Goal: Transaction & Acquisition: Download file/media

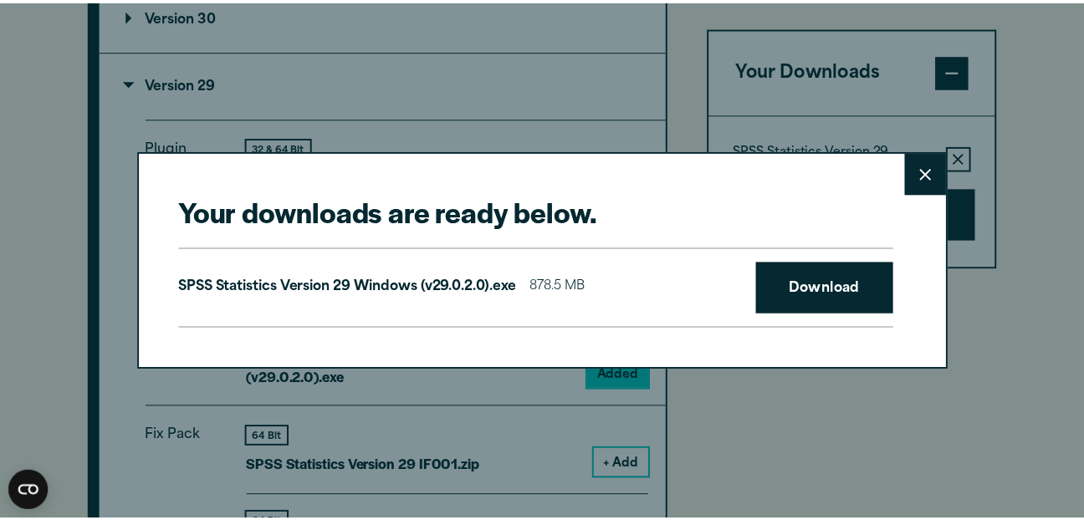
scroll to position [1615, 0]
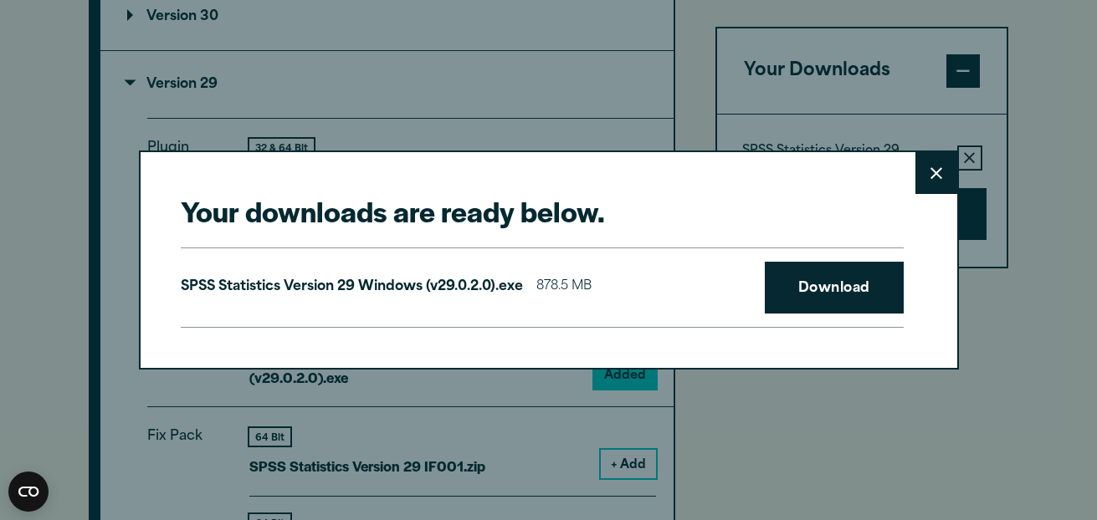
click at [372, 281] on p "SPSS Statistics Version 29 Windows (v29.0.2.0).exe" at bounding box center [352, 287] width 342 height 24
click at [920, 194] on button "Close" at bounding box center [936, 173] width 42 height 42
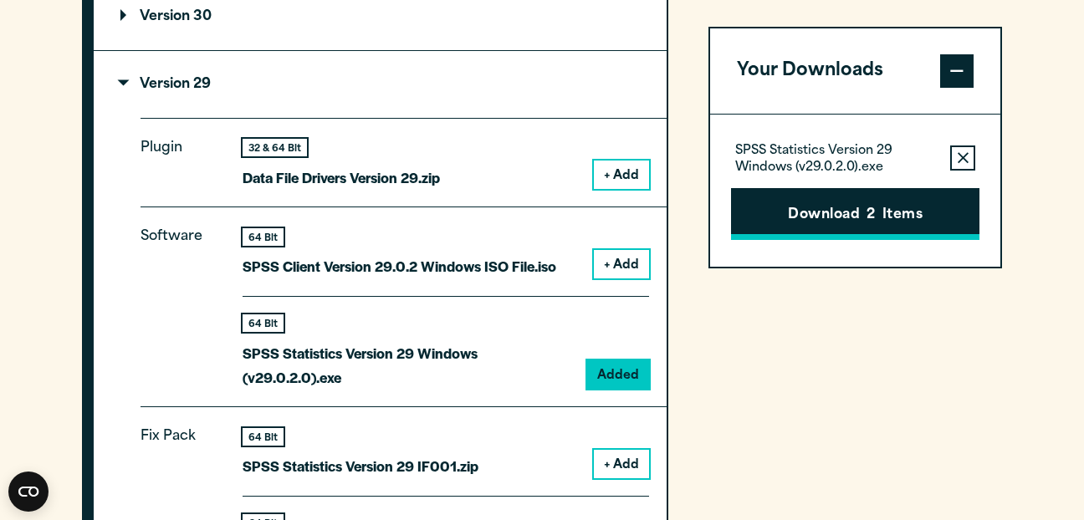
click at [864, 213] on button "Download 2 Items" at bounding box center [855, 214] width 248 height 52
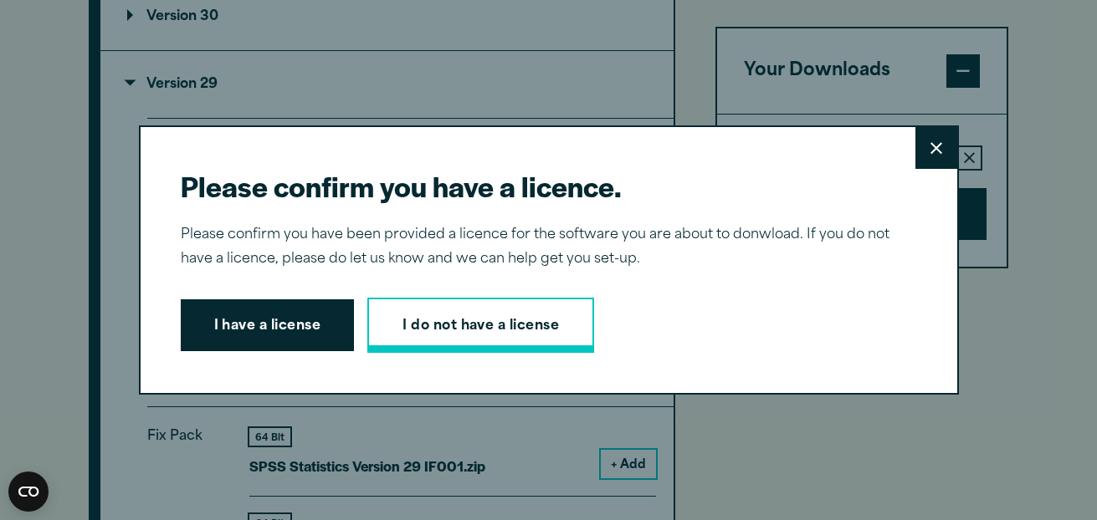
click at [448, 328] on link "I do not have a license" at bounding box center [480, 325] width 227 height 55
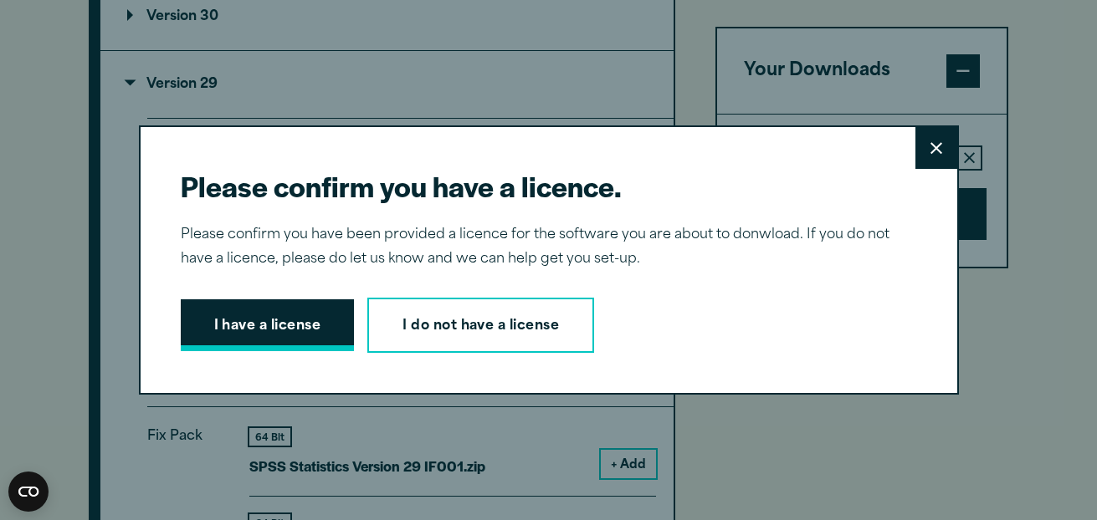
click at [281, 319] on button "I have a license" at bounding box center [268, 326] width 174 height 52
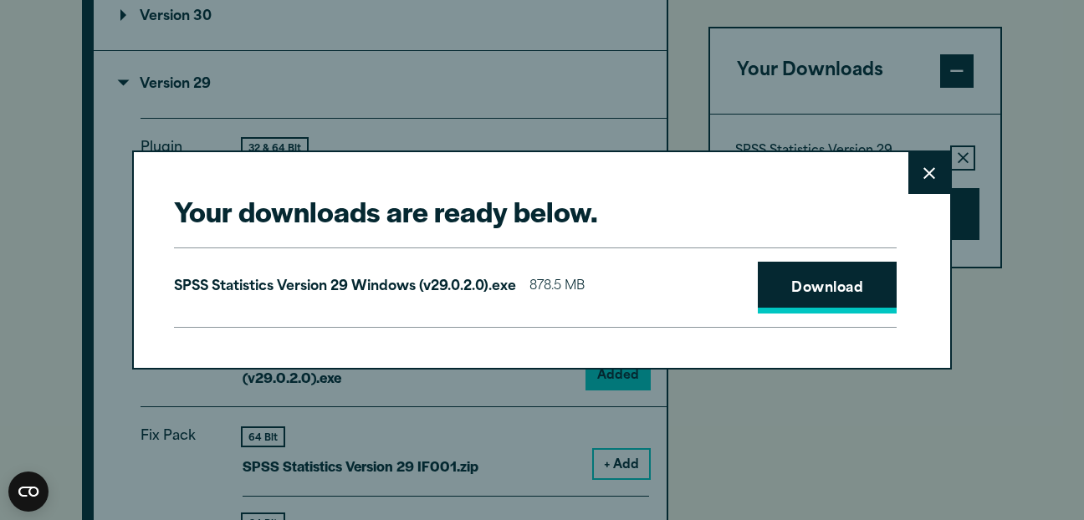
click at [858, 279] on link "Download" at bounding box center [827, 288] width 139 height 52
click at [402, 300] on p "SPSS Statistics Version 29 Windows (v29.0.2.0).exe" at bounding box center [345, 287] width 342 height 24
click at [934, 156] on button "Close" at bounding box center [930, 173] width 42 height 42
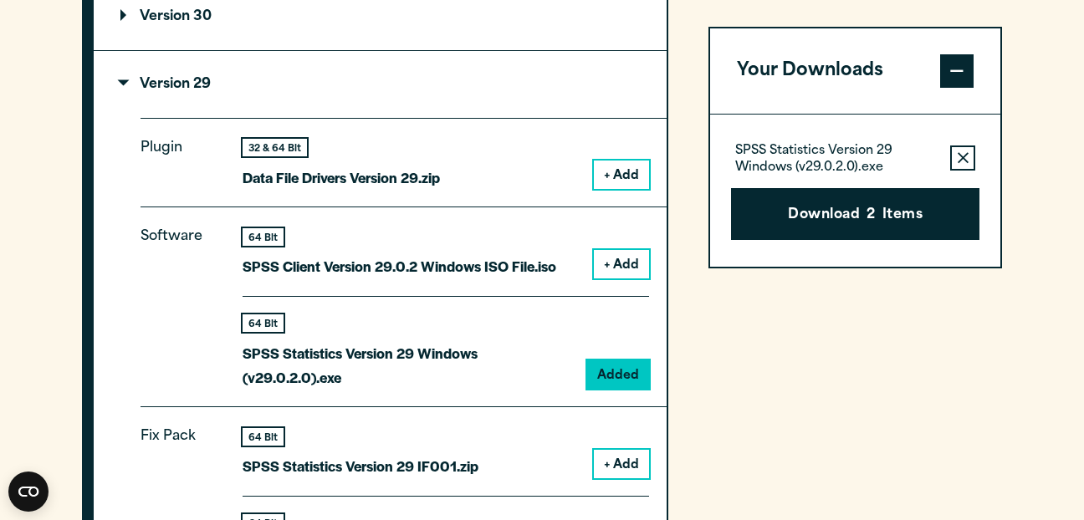
click at [917, 246] on button "Close" at bounding box center [930, 267] width 42 height 42
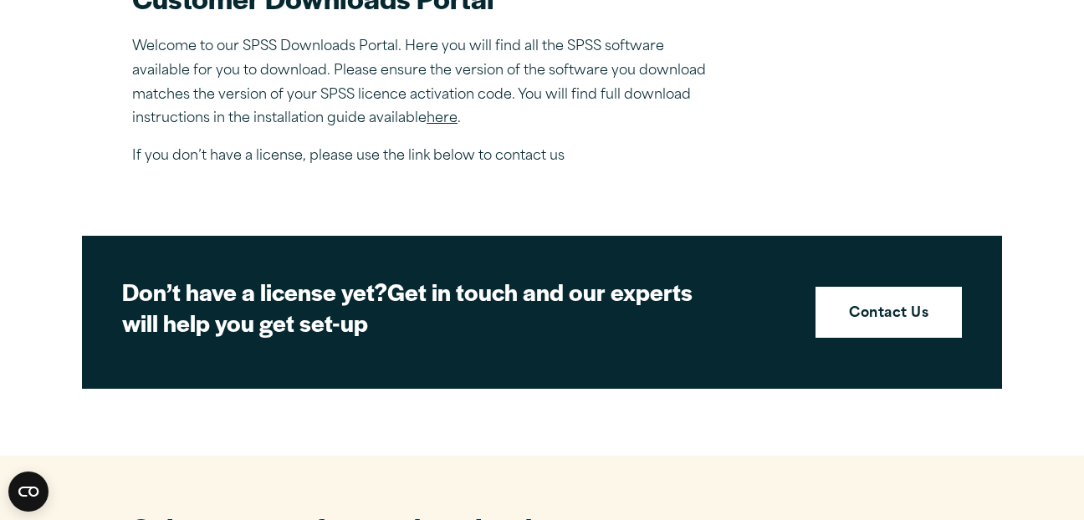
scroll to position [0, 0]
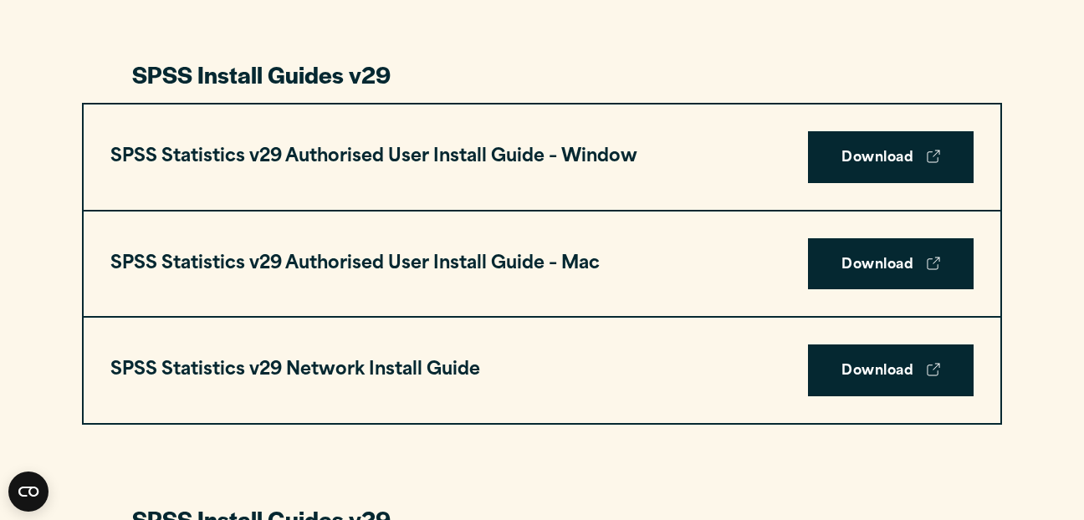
scroll to position [1653, 0]
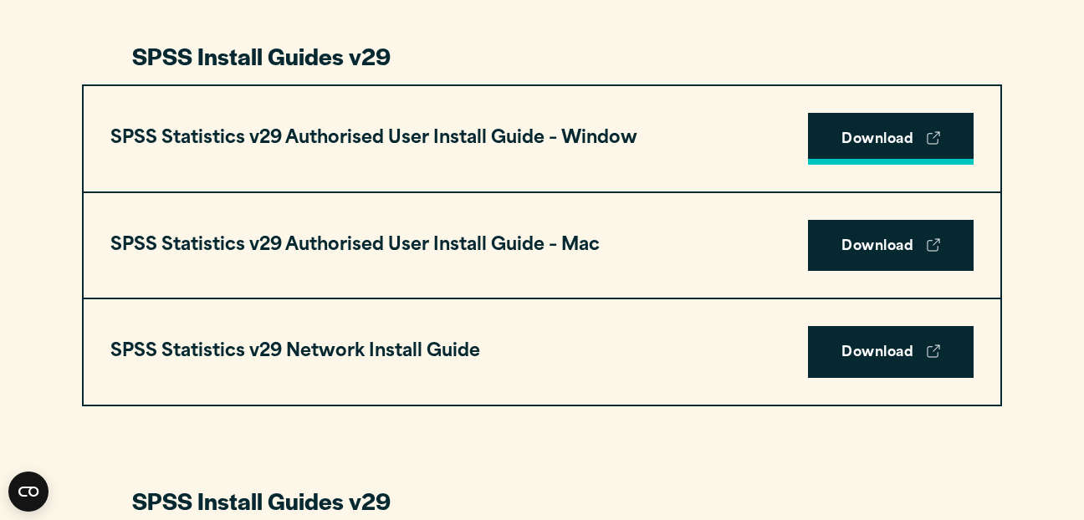
click at [868, 131] on link "Download" at bounding box center [891, 139] width 166 height 52
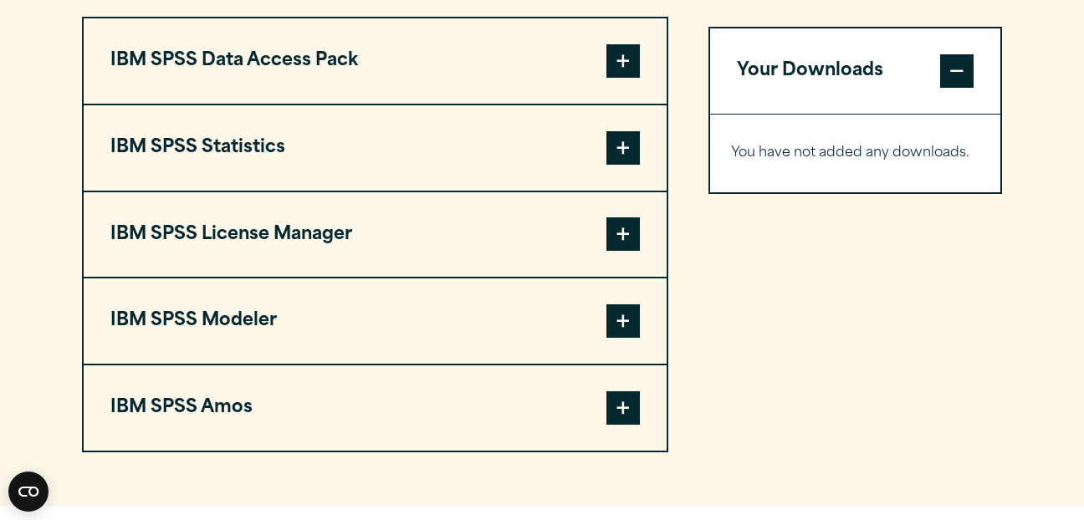
scroll to position [1344, 0]
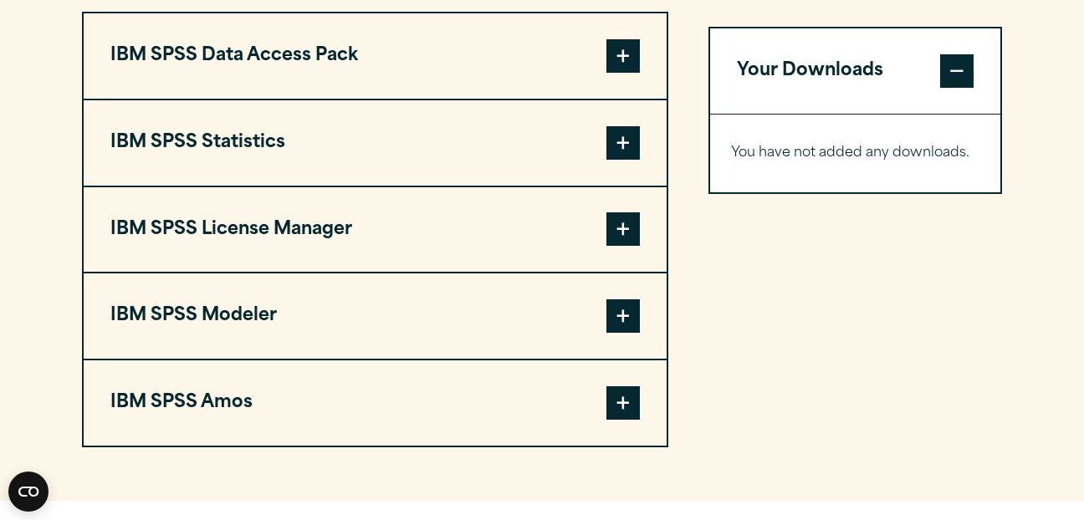
click at [321, 159] on button "IBM SPSS Statistics" at bounding box center [375, 142] width 583 height 85
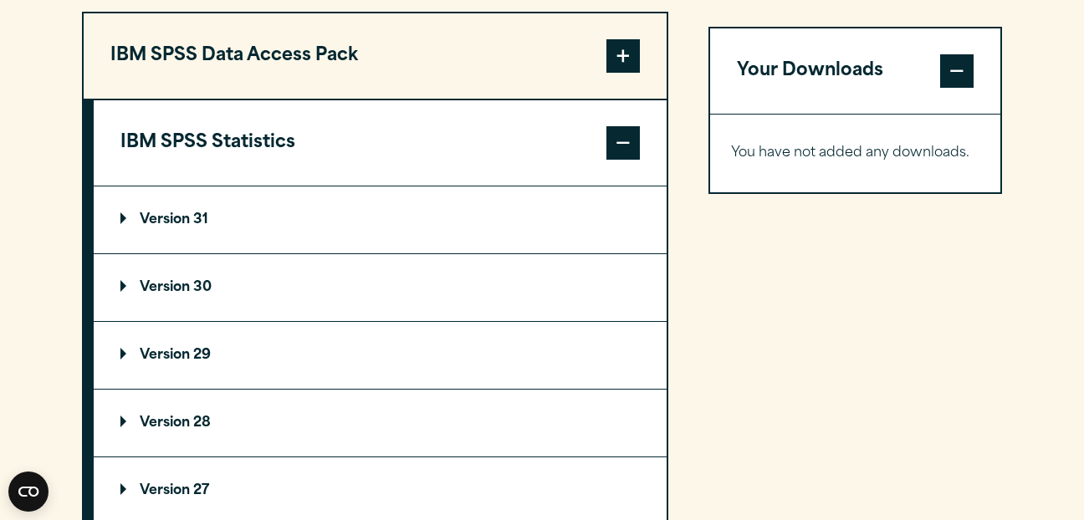
click at [180, 351] on p "Version 29" at bounding box center [165, 355] width 90 height 13
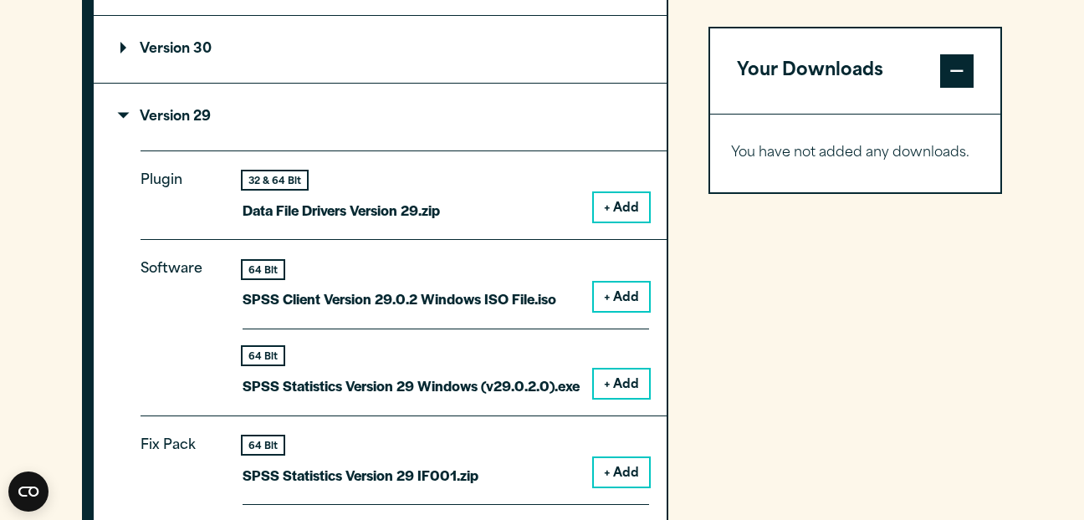
scroll to position [1607, 0]
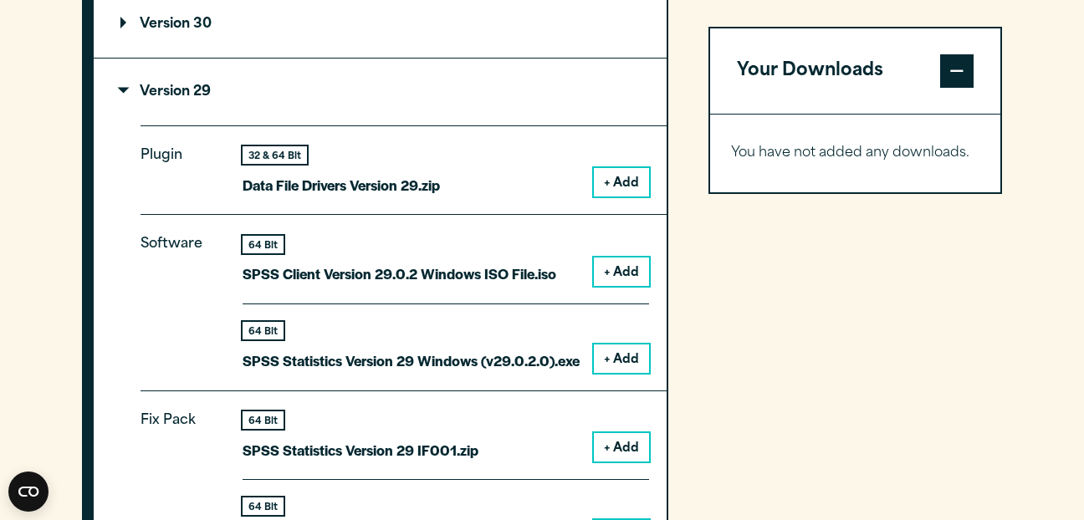
click at [611, 354] on button "+ Add" at bounding box center [621, 359] width 55 height 28
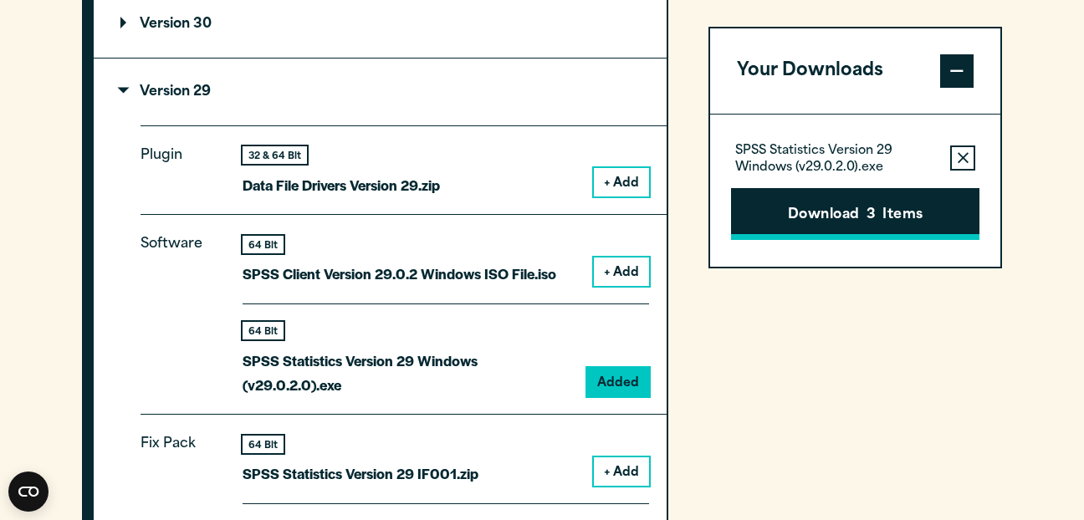
click at [819, 213] on button "Download 3 Items" at bounding box center [855, 214] width 248 height 52
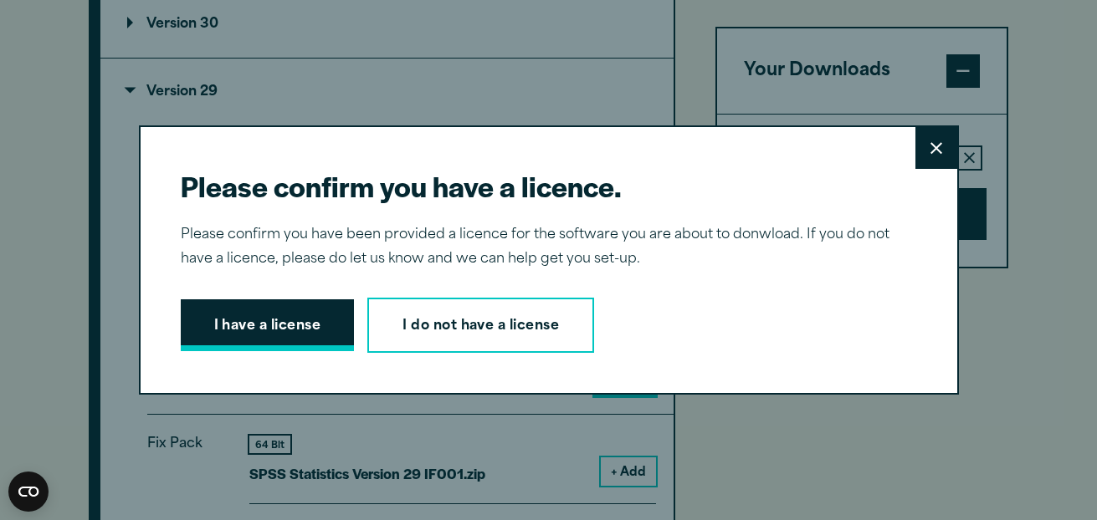
click at [248, 334] on button "I have a license" at bounding box center [268, 326] width 174 height 52
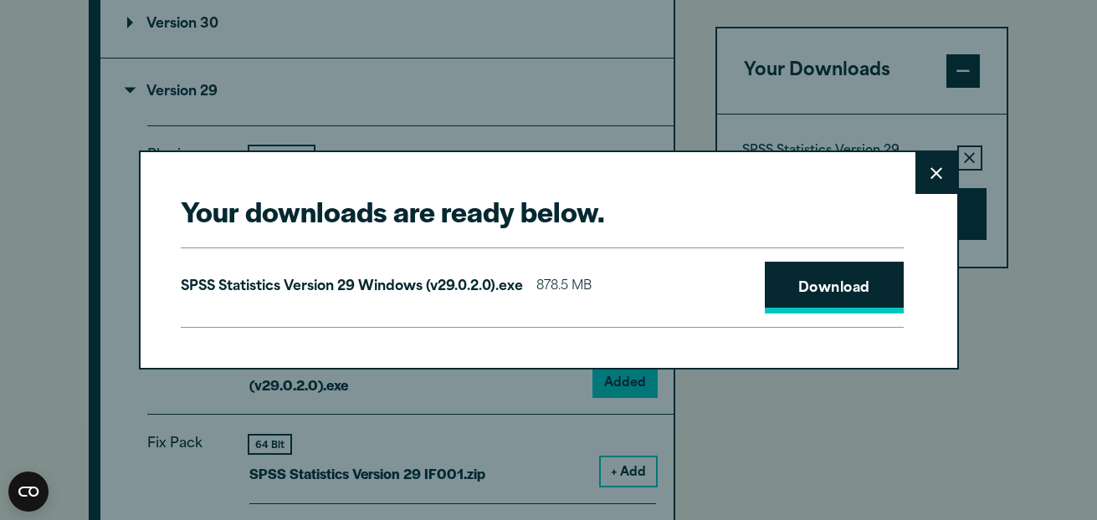
click at [800, 285] on link "Download" at bounding box center [834, 288] width 139 height 52
click at [586, 328] on div "Your downloads are ready below. Close SPSS Statistics Version 29 Windows (v29.0…" at bounding box center [549, 260] width 820 height 218
click at [915, 175] on button "Close" at bounding box center [936, 173] width 42 height 42
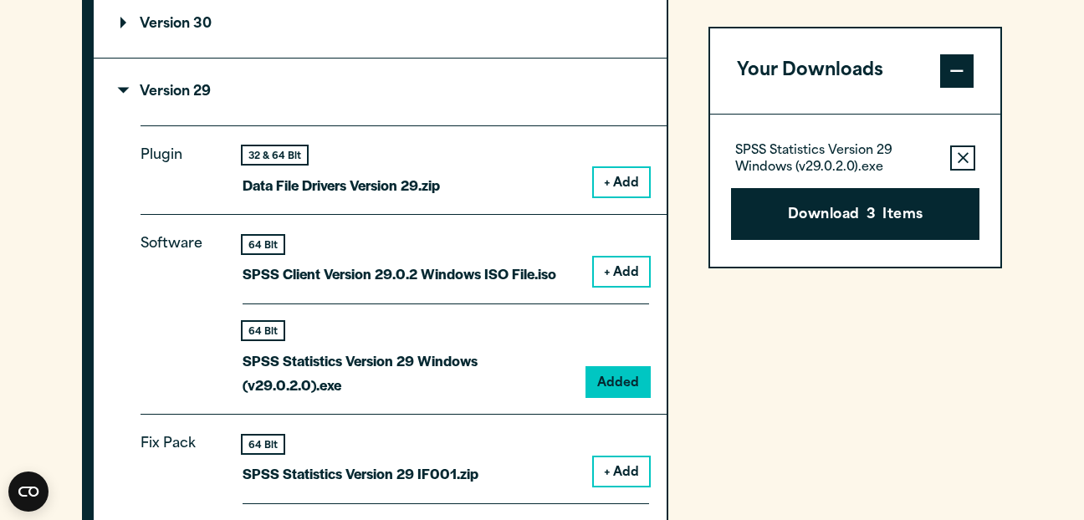
click at [955, 151] on button "Remove this item from your software download list" at bounding box center [962, 158] width 25 height 25
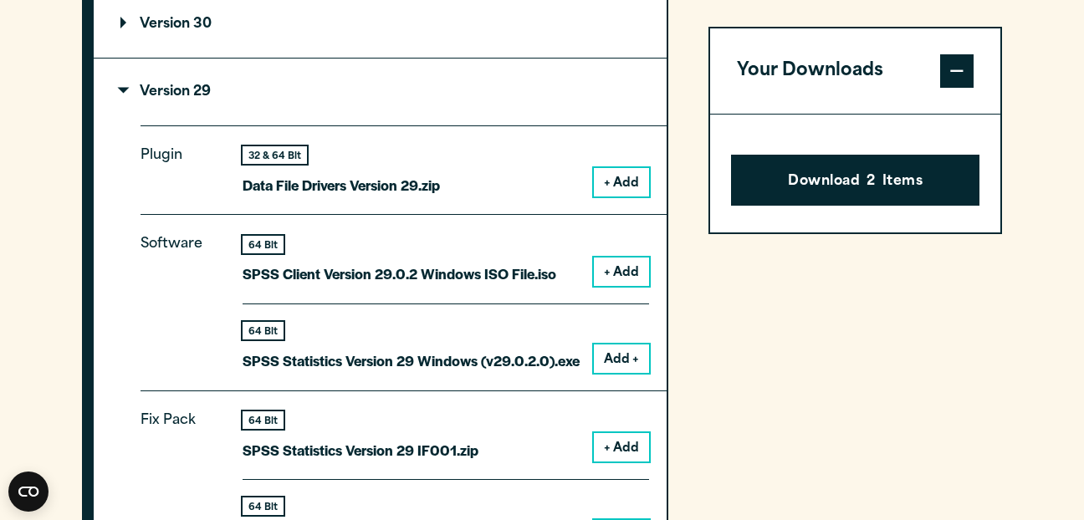
click at [950, 68] on span at bounding box center [956, 70] width 33 height 33
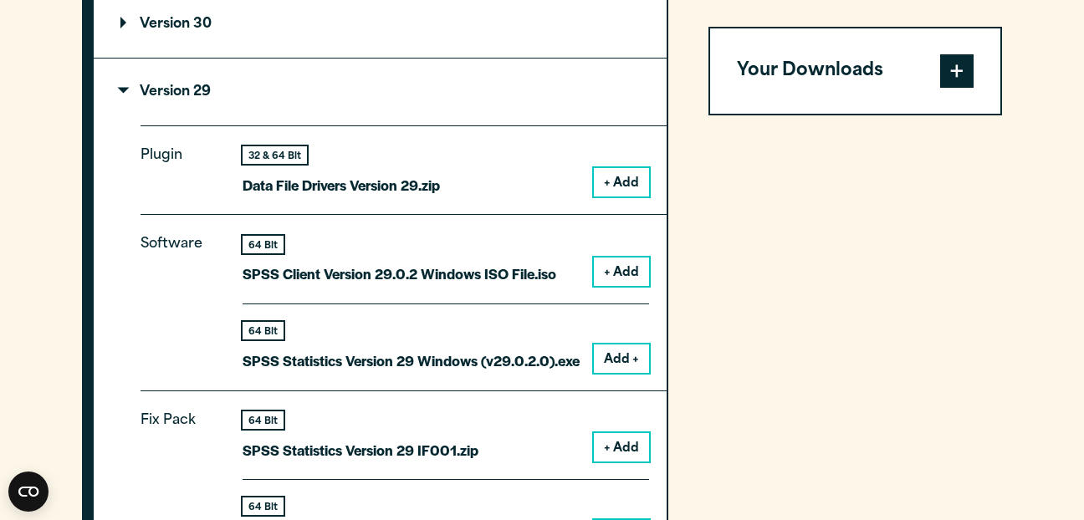
click at [950, 68] on span at bounding box center [956, 70] width 33 height 33
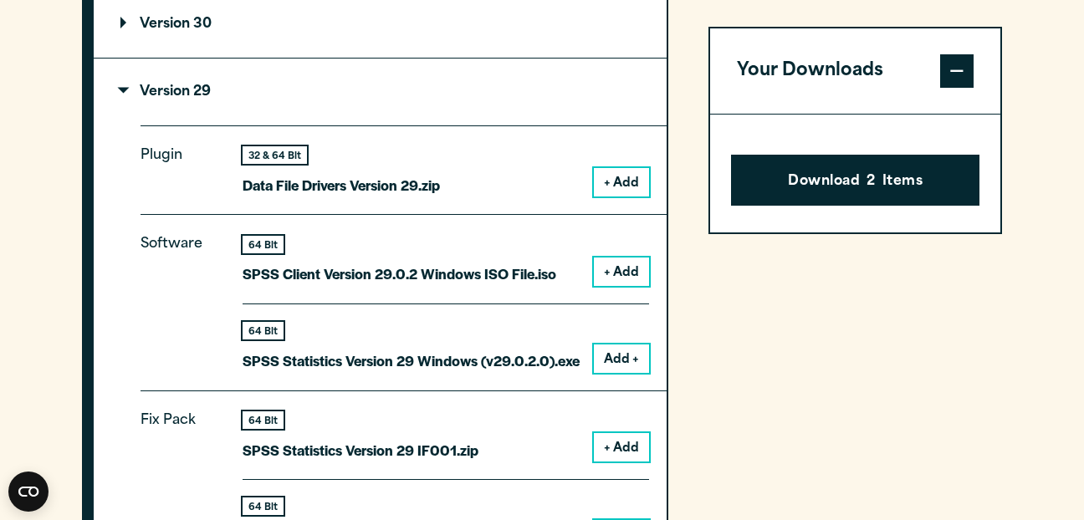
click at [623, 360] on button "Add +" at bounding box center [621, 359] width 55 height 28
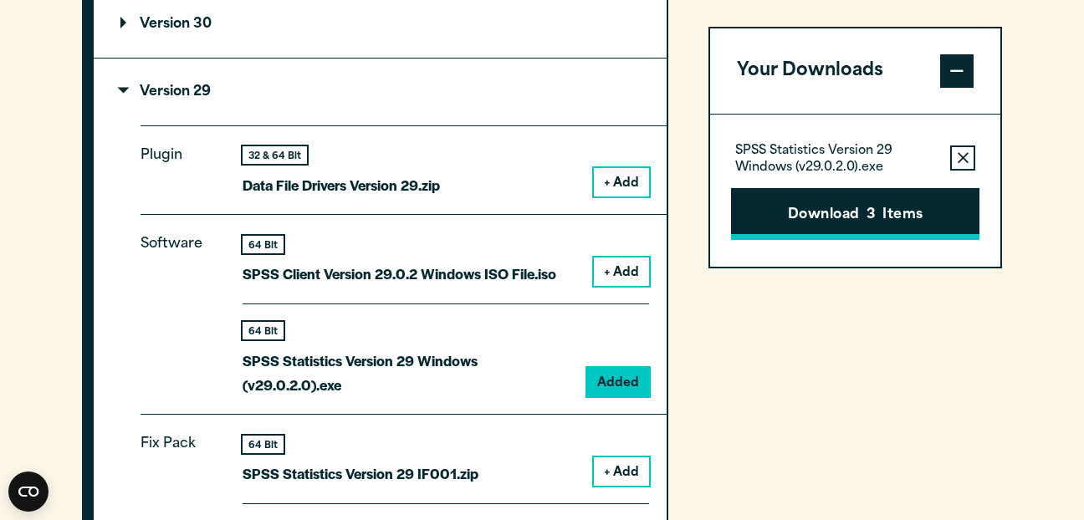
click at [908, 217] on button "Download 3 Items" at bounding box center [855, 214] width 248 height 52
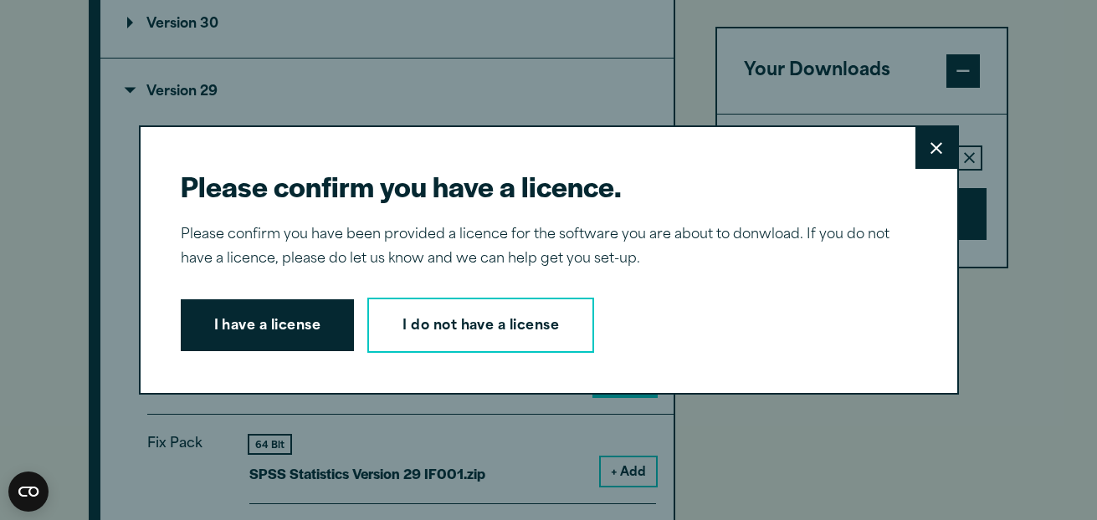
click at [930, 154] on icon at bounding box center [936, 148] width 12 height 13
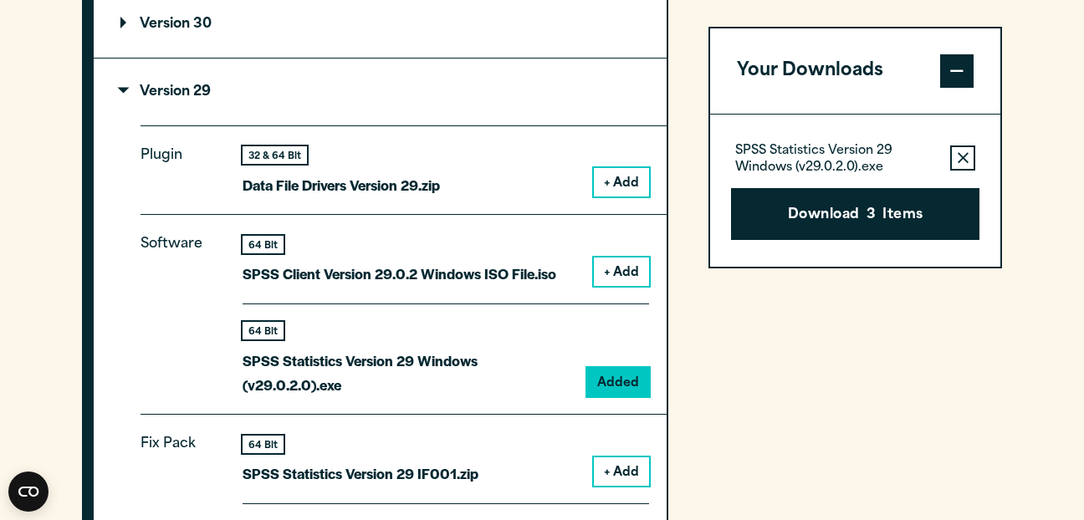
click at [837, 151] on p "SPSS Statistics Version 29 Windows (v29.0.2.0).exe" at bounding box center [836, 159] width 202 height 33
click at [955, 157] on button "Remove this item from your software download list" at bounding box center [962, 158] width 25 height 25
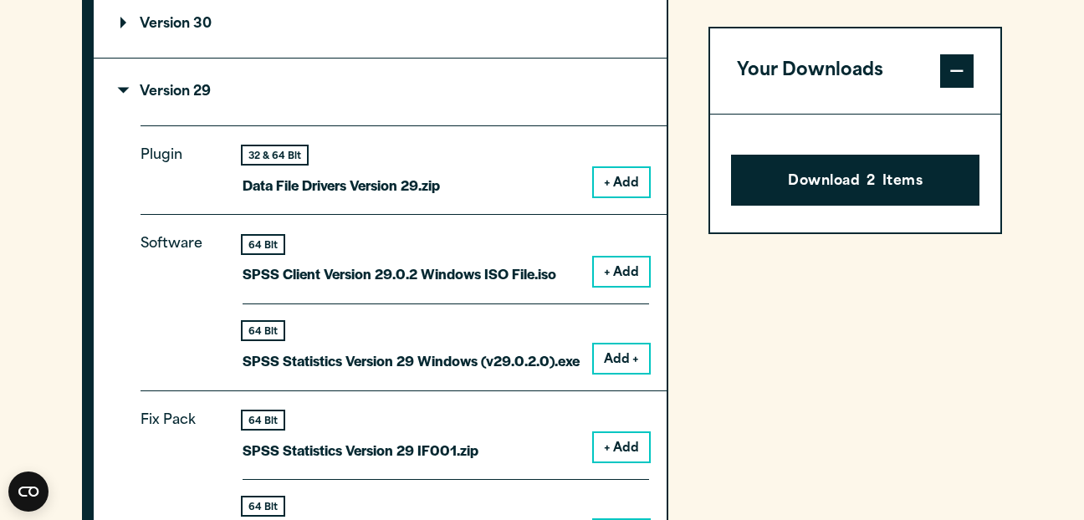
click at [904, 179] on button "Download 2 Items" at bounding box center [855, 181] width 248 height 52
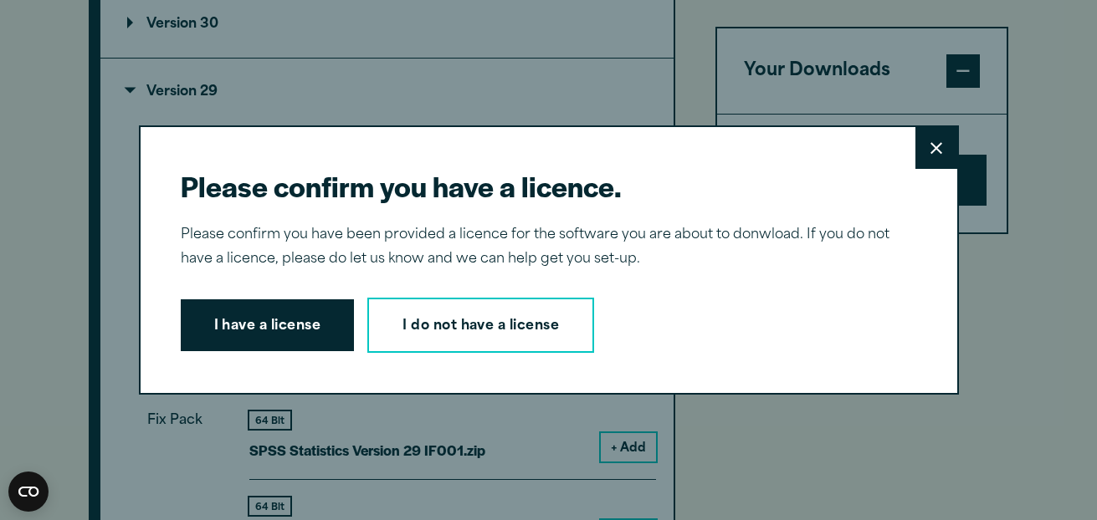
click at [919, 156] on button "Close" at bounding box center [936, 148] width 42 height 42
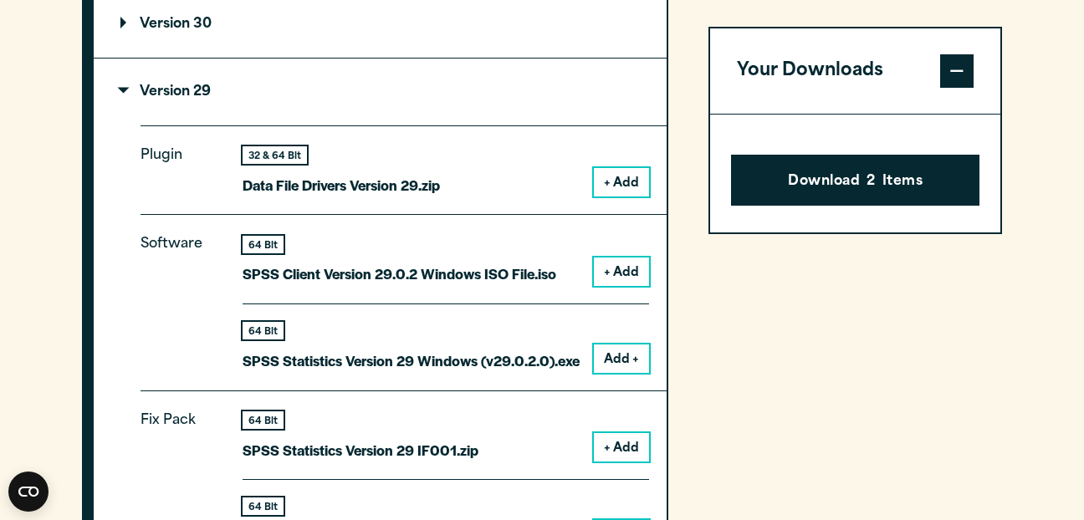
click at [627, 361] on button "Add +" at bounding box center [621, 359] width 55 height 28
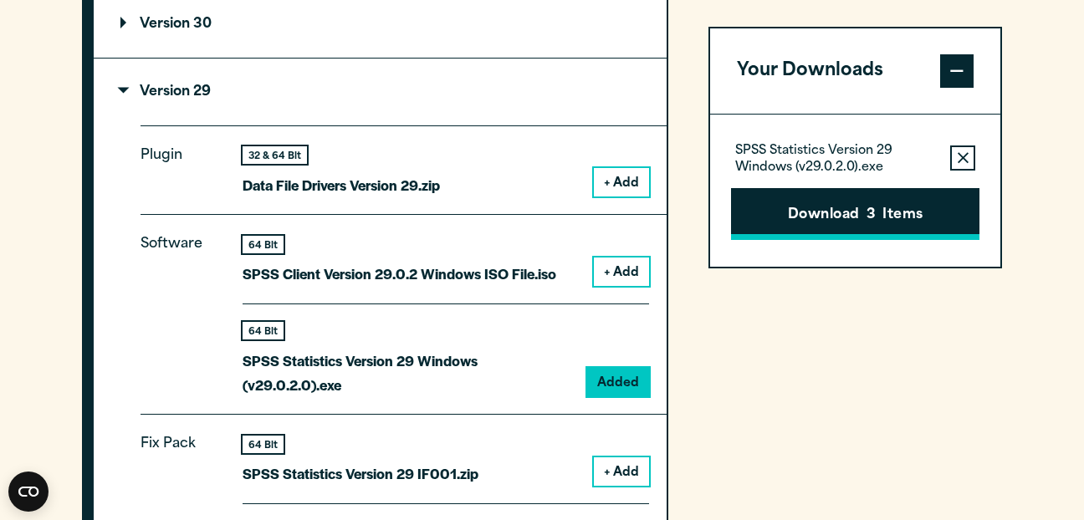
click at [812, 207] on button "Download 3 Items" at bounding box center [855, 214] width 248 height 52
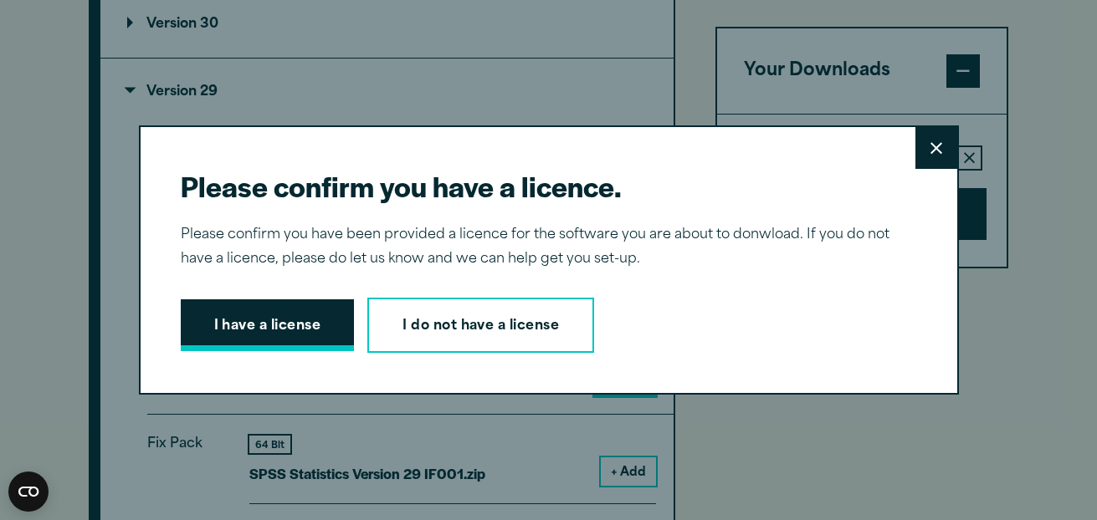
click at [250, 332] on button "I have a license" at bounding box center [268, 326] width 174 height 52
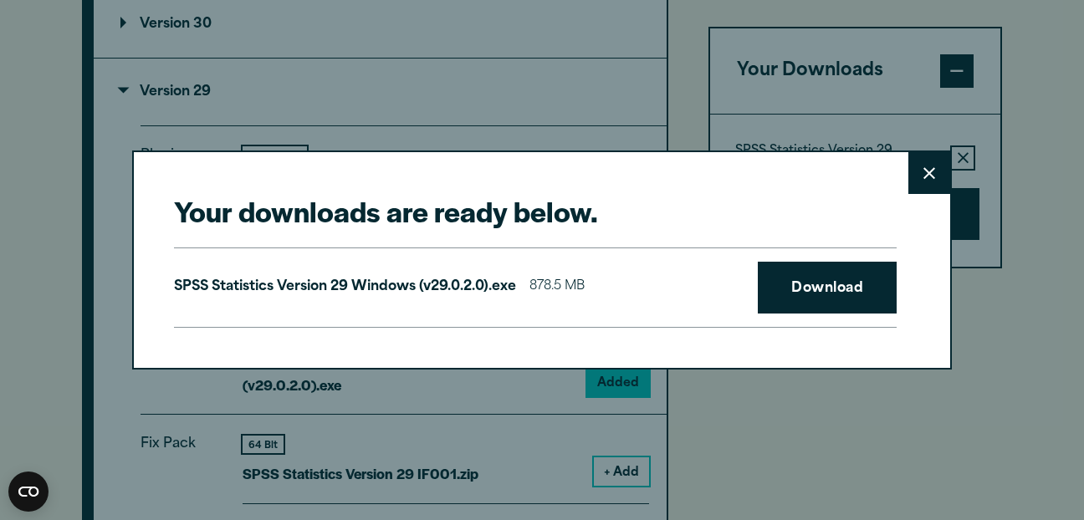
click at [454, 296] on p "SPSS Statistics Version 29 Windows (v29.0.2.0).exe" at bounding box center [345, 287] width 342 height 24
click at [810, 275] on link "Download" at bounding box center [827, 288] width 139 height 52
click at [844, 274] on link "Download" at bounding box center [827, 288] width 139 height 52
click at [837, 288] on link "Download" at bounding box center [827, 288] width 139 height 52
click at [933, 152] on button "Close" at bounding box center [930, 173] width 42 height 42
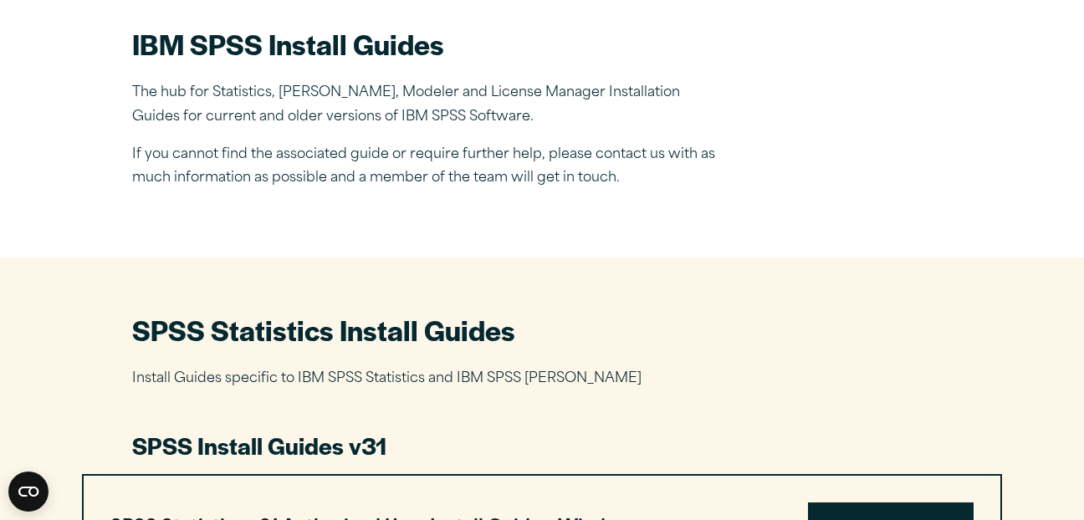
scroll to position [532, 0]
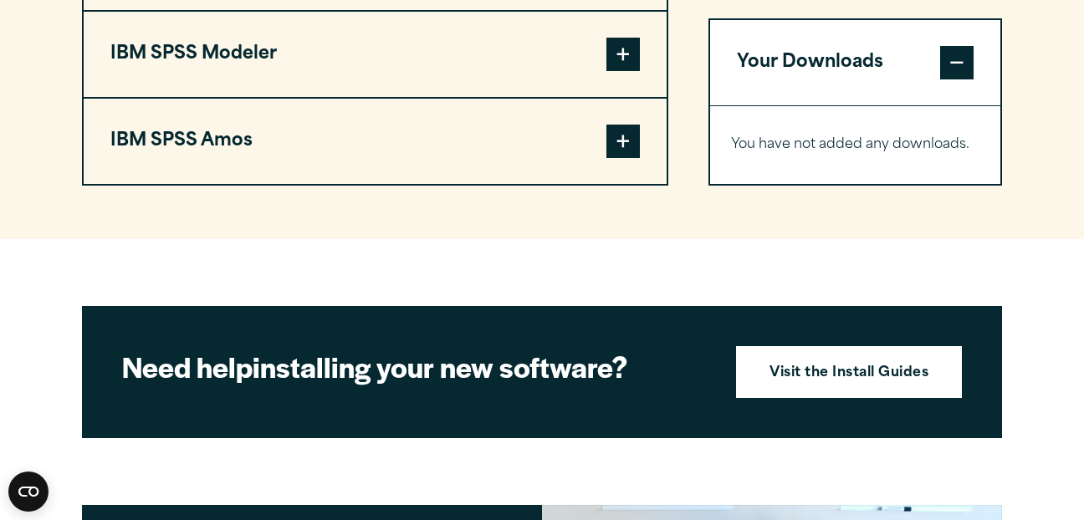
scroll to position [1607, 0]
